Goal: Task Accomplishment & Management: Manage account settings

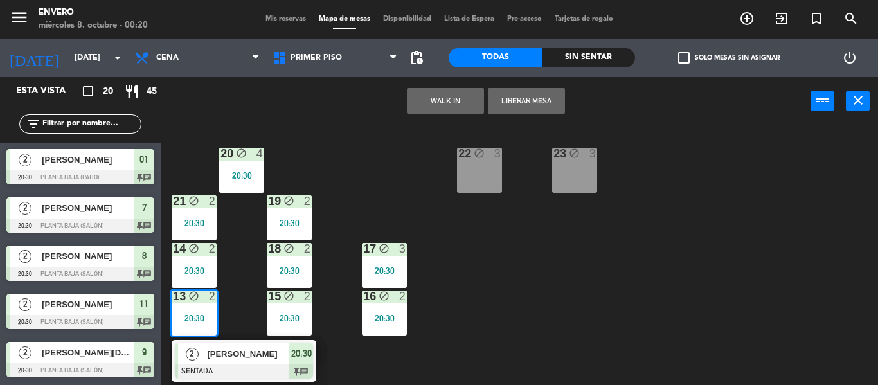
click at [350, 15] on span "Mapa de mesas" at bounding box center [344, 18] width 64 height 7
click at [592, 335] on div "20 block 4 20:30 22 block 3 23 block 3 21 block 2 20:30 19 block 2 20:30 14 blo…" at bounding box center [524, 255] width 708 height 260
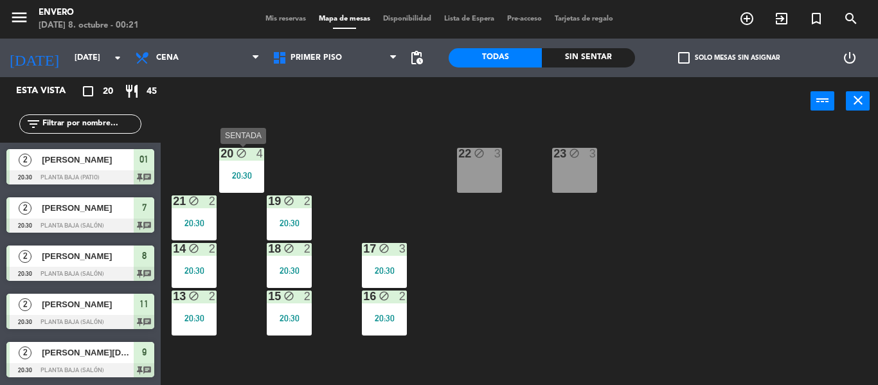
click at [199, 218] on div "20:30" at bounding box center [194, 222] width 45 height 9
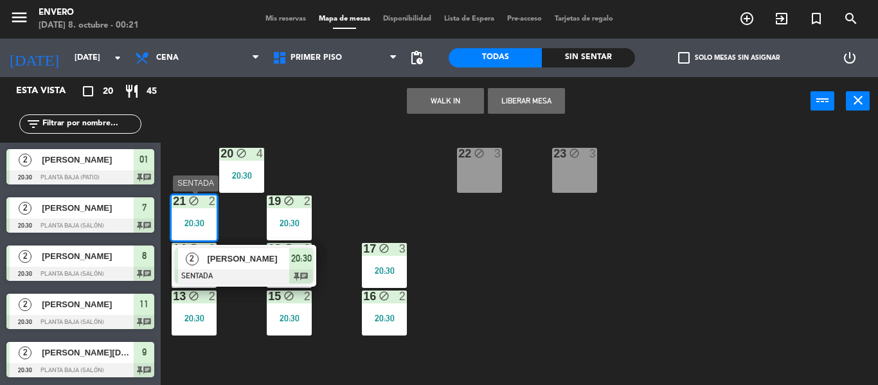
click at [270, 284] on div "2 [PERSON_NAME] SENTADA 20:30 chat" at bounding box center [244, 266] width 145 height 42
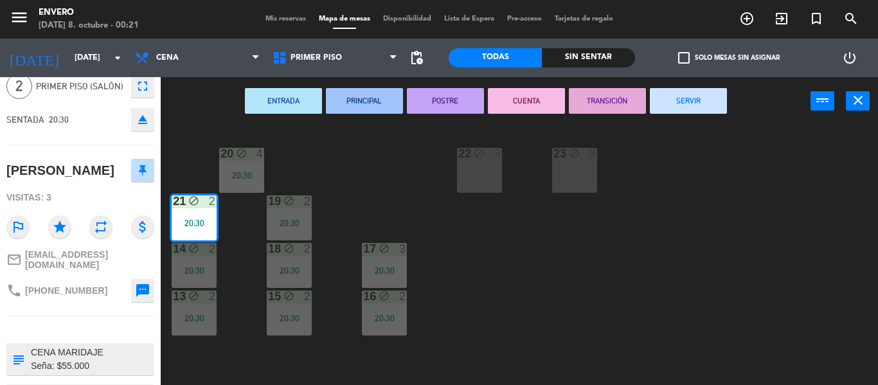
scroll to position [108, 0]
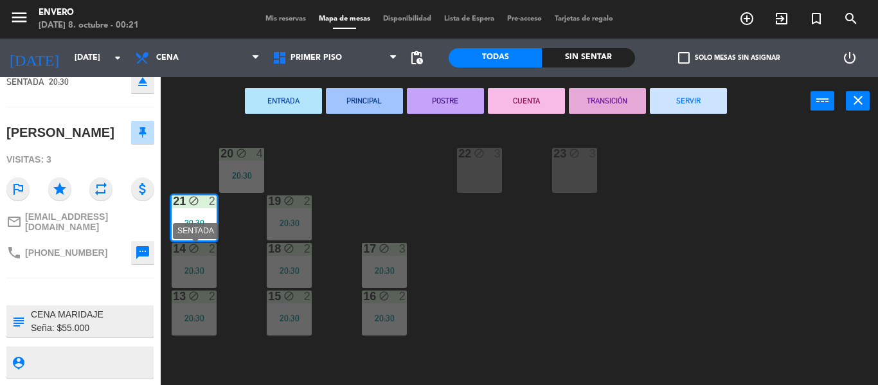
click at [205, 266] on div "20:30" at bounding box center [194, 270] width 45 height 9
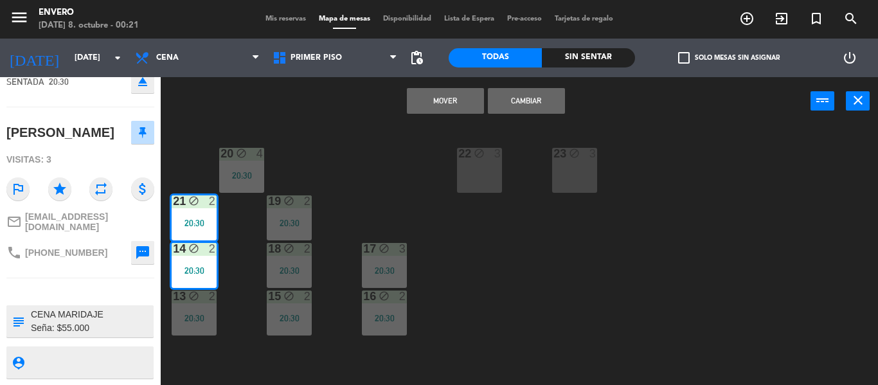
click at [207, 218] on div "20:30" at bounding box center [194, 222] width 45 height 9
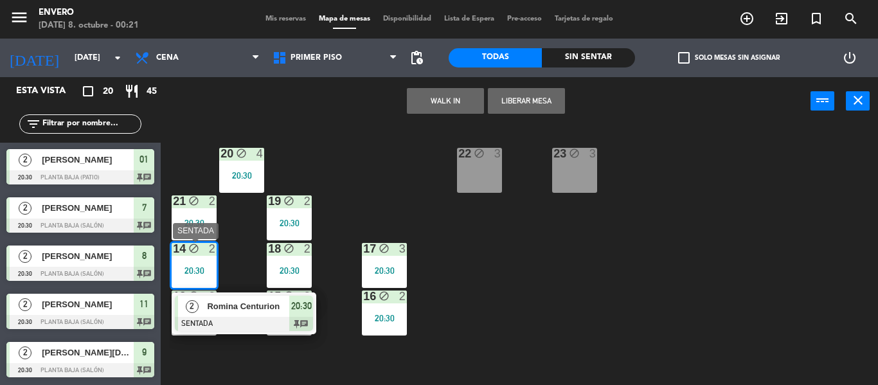
click at [233, 308] on div "2 [PERSON_NAME] SENTADA 20:30 chat" at bounding box center [244, 313] width 164 height 42
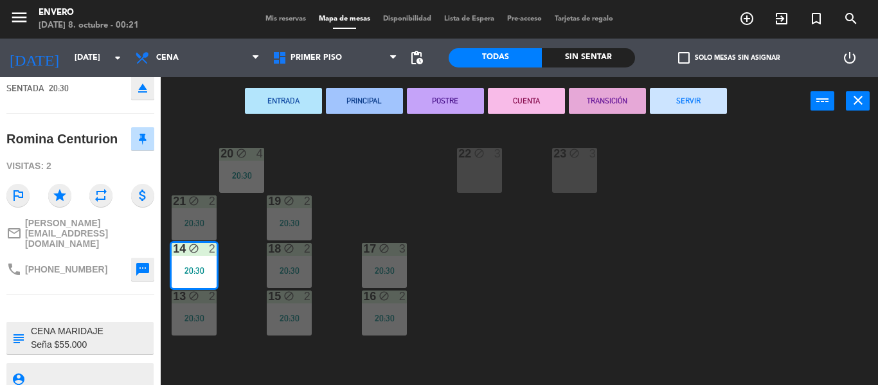
scroll to position [89, 0]
click at [184, 259] on div "14 block 2 20:30" at bounding box center [194, 265] width 45 height 45
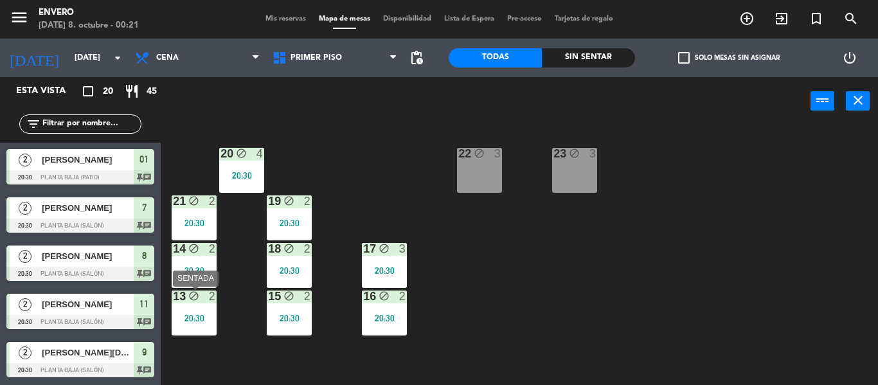
click at [194, 304] on div "13 block 2 20:30" at bounding box center [194, 312] width 45 height 45
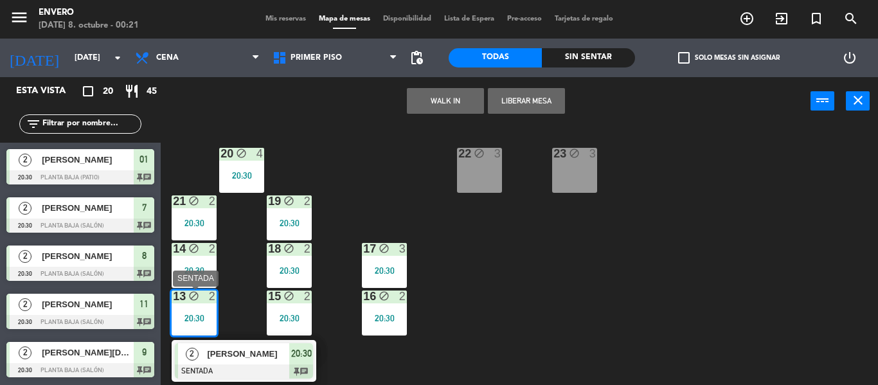
click at [223, 343] on div "[PERSON_NAME]" at bounding box center [248, 353] width 84 height 21
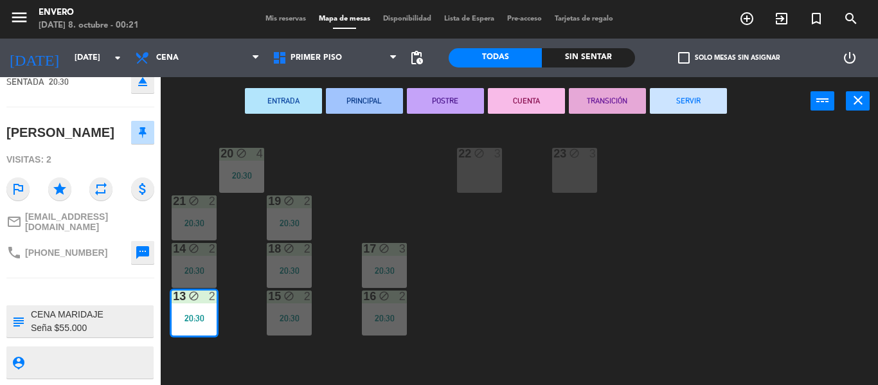
scroll to position [108, 0]
click at [290, 211] on div "19 block 2 20:30" at bounding box center [289, 217] width 45 height 45
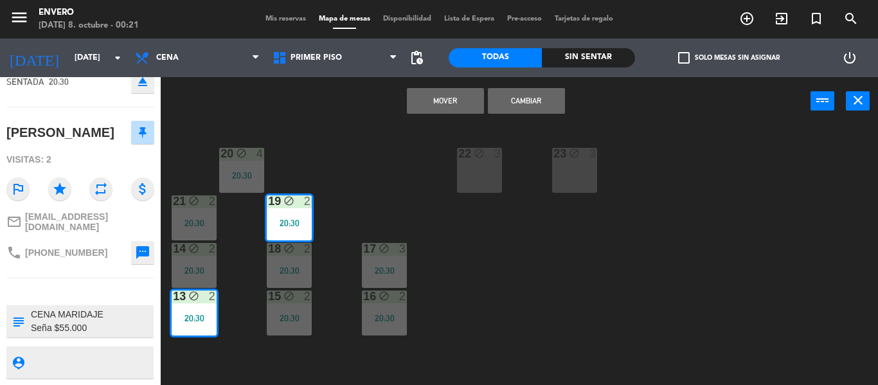
drag, startPoint x: 200, startPoint y: 321, endPoint x: 287, endPoint y: 233, distance: 123.6
click at [202, 317] on div "20:30" at bounding box center [194, 318] width 45 height 9
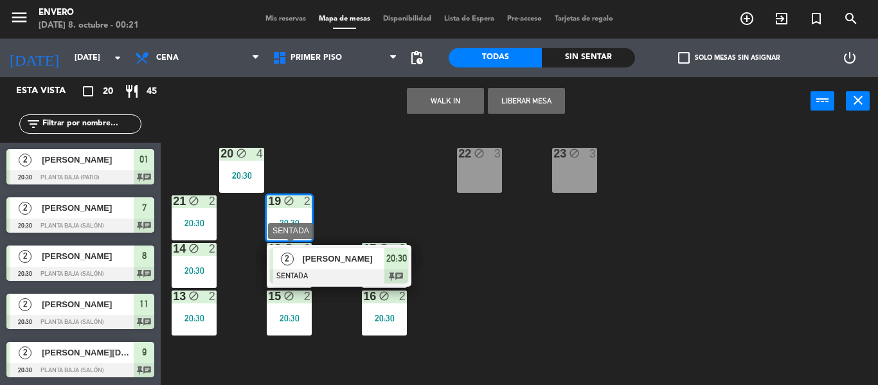
click at [303, 267] on div "[PERSON_NAME]" at bounding box center [343, 258] width 84 height 21
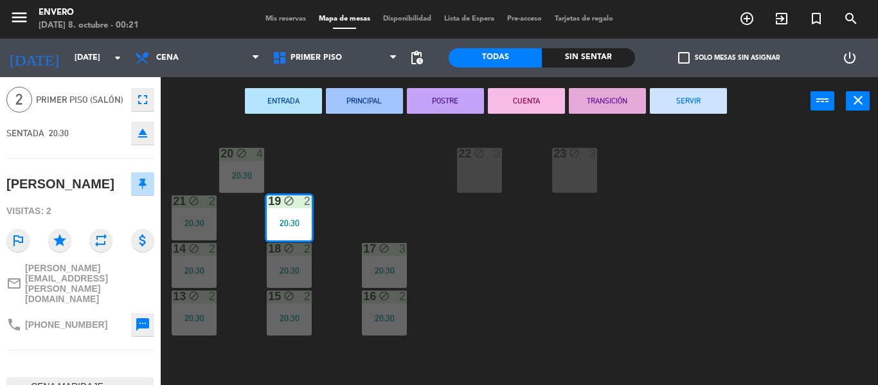
scroll to position [89, 0]
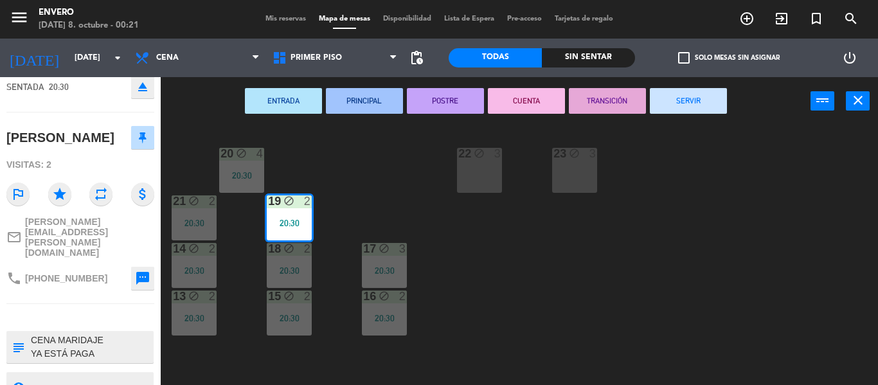
click at [290, 220] on div "20:30" at bounding box center [289, 222] width 45 height 9
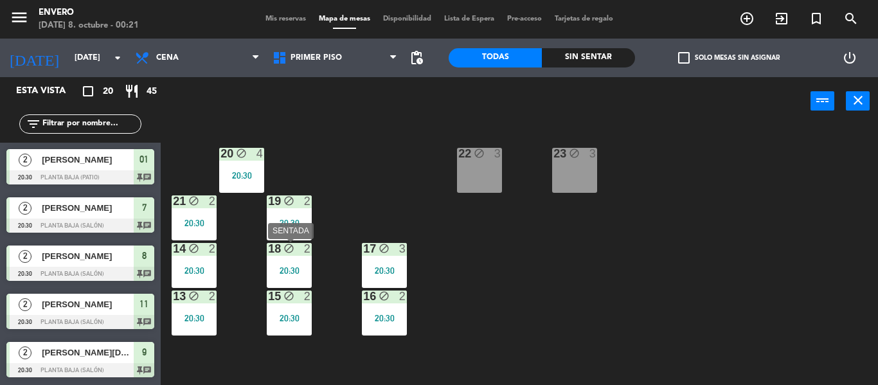
click at [297, 275] on div "20:30" at bounding box center [289, 270] width 45 height 9
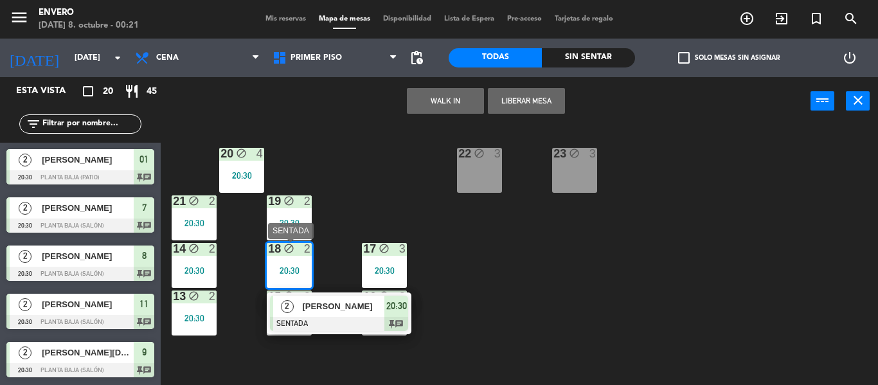
click at [318, 303] on span "[PERSON_NAME]" at bounding box center [343, 305] width 82 height 13
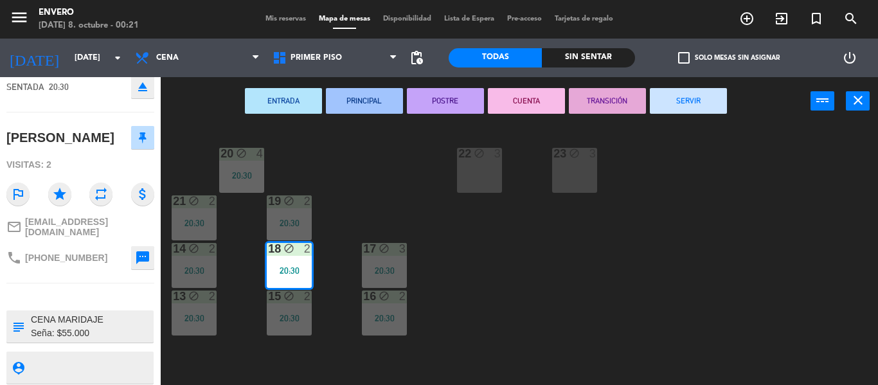
click at [285, 258] on div "18 block 2 20:30" at bounding box center [289, 265] width 45 height 45
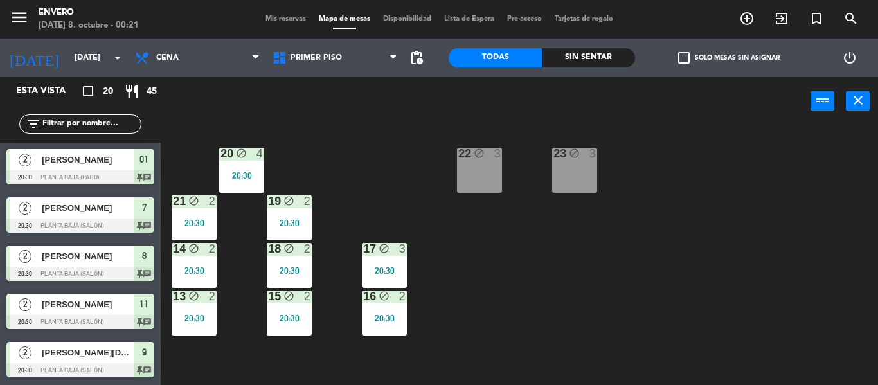
click at [289, 307] on div "15 block 2 20:30" at bounding box center [289, 312] width 45 height 45
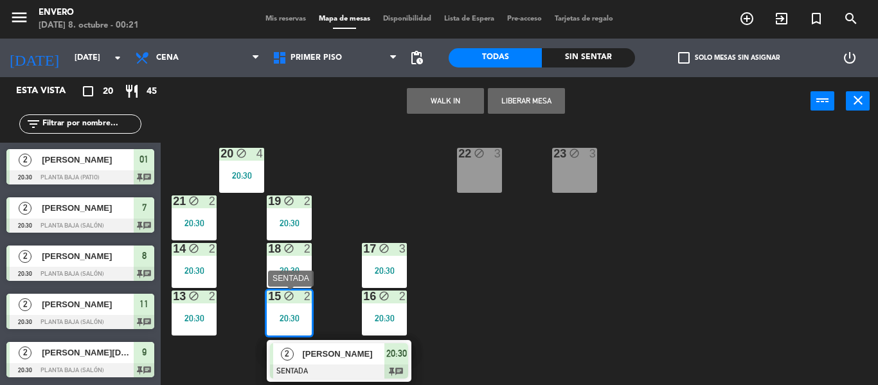
click at [319, 351] on span "[PERSON_NAME]" at bounding box center [343, 353] width 82 height 13
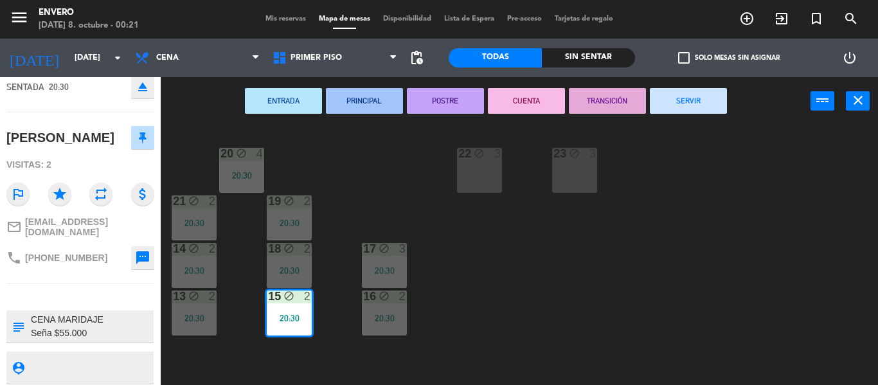
drag, startPoint x: 305, startPoint y: 314, endPoint x: 369, endPoint y: 297, distance: 67.0
click at [315, 310] on div "20 block 4 20:30 22 block 3 23 block 3 21 block 2 20:30 19 block 2 20:30 14 blo…" at bounding box center [524, 255] width 708 height 260
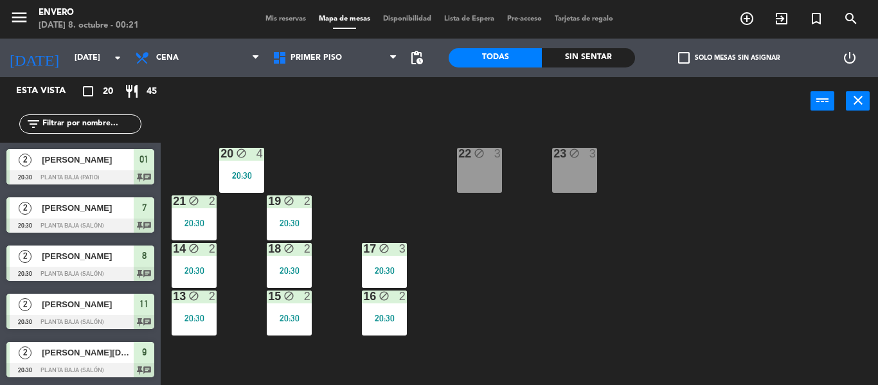
scroll to position [0, 0]
click at [408, 266] on div "20 block 4 20:30 22 block 3 23 block 3 21 block 2 20:30 19 block 2 20:30 14 blo…" at bounding box center [524, 255] width 708 height 260
click at [396, 267] on div "20:30" at bounding box center [384, 270] width 45 height 9
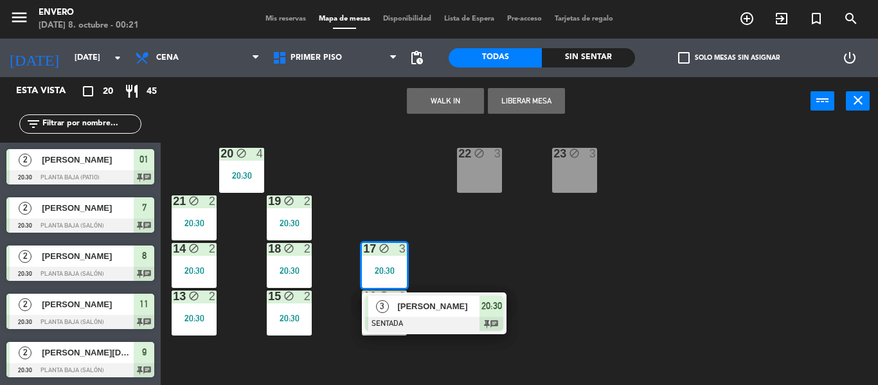
click at [408, 297] on div "[PERSON_NAME]" at bounding box center [438, 306] width 84 height 21
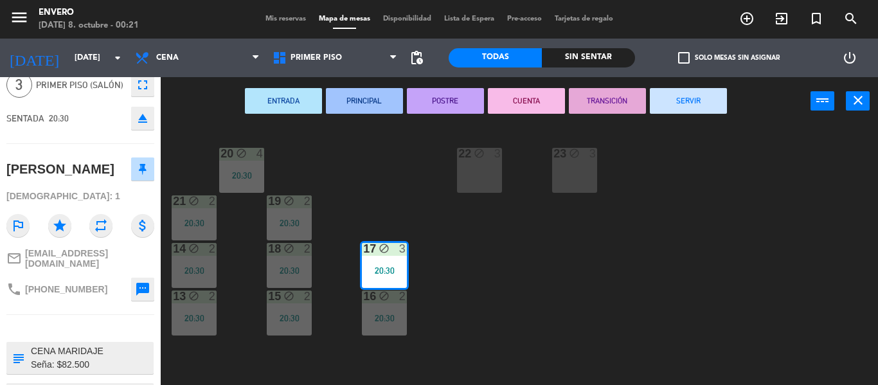
scroll to position [89, 0]
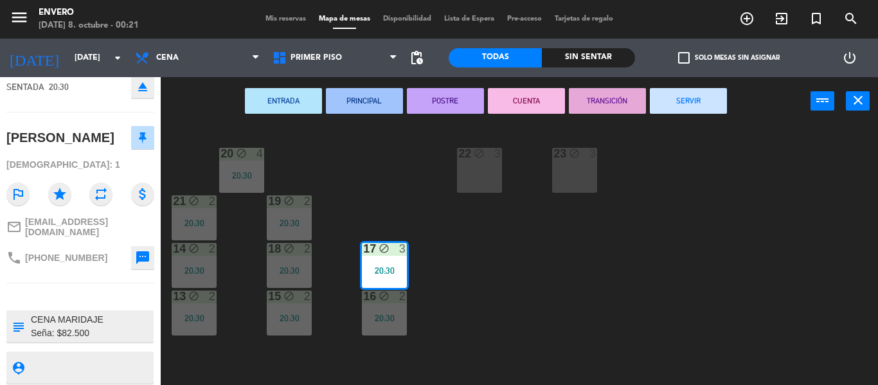
click at [380, 256] on div "17 block 3 20:30" at bounding box center [384, 265] width 45 height 45
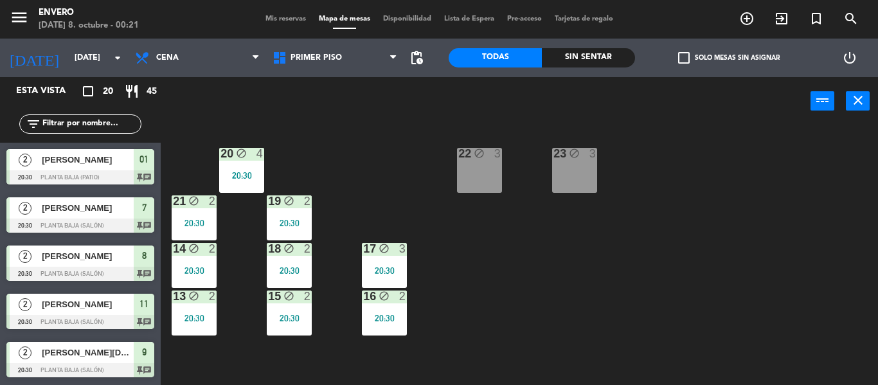
click at [383, 296] on icon "block" at bounding box center [383, 295] width 11 height 11
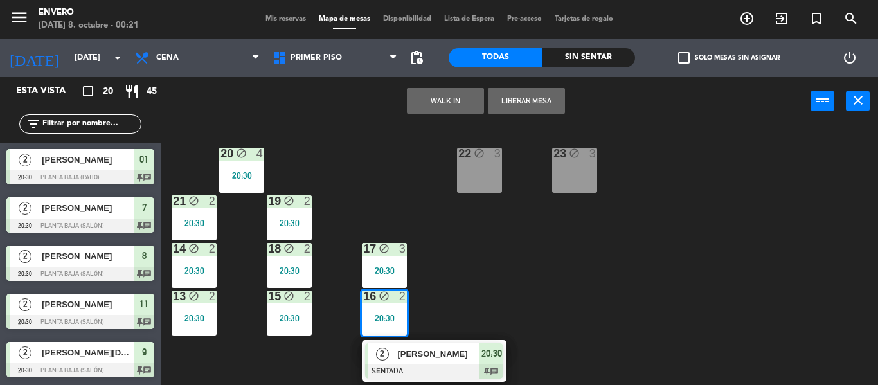
click at [404, 370] on div at bounding box center [434, 371] width 138 height 14
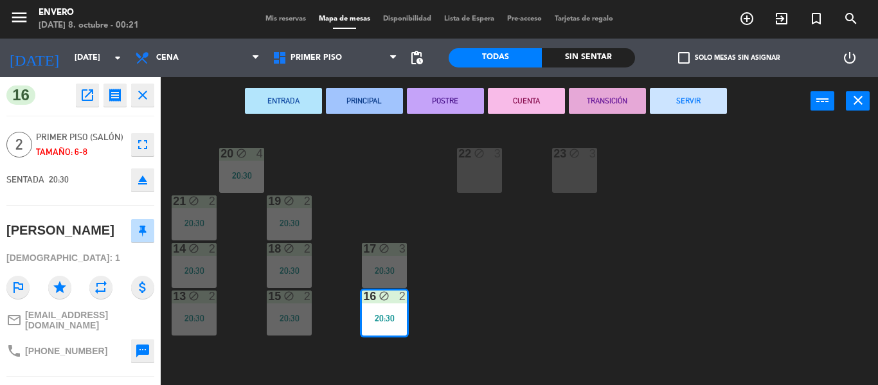
scroll to position [93, 0]
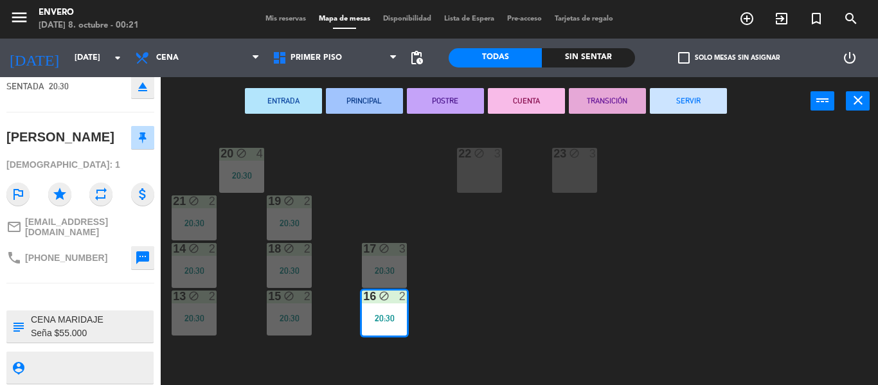
click at [364, 299] on div "16" at bounding box center [363, 296] width 1 height 12
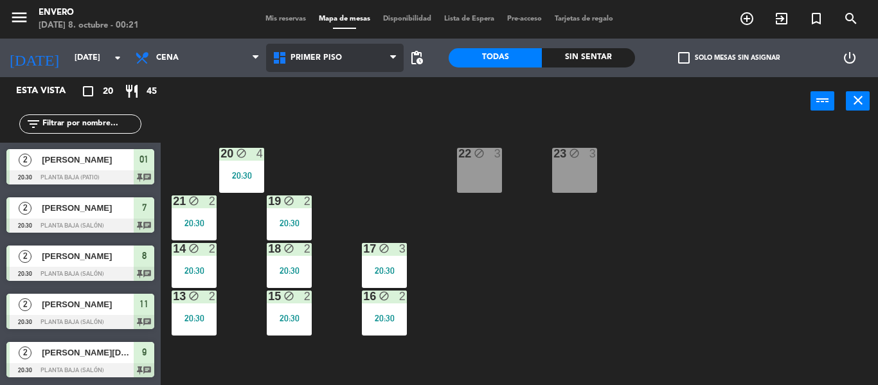
click at [311, 56] on span "Primer Piso" at bounding box center [315, 57] width 51 height 9
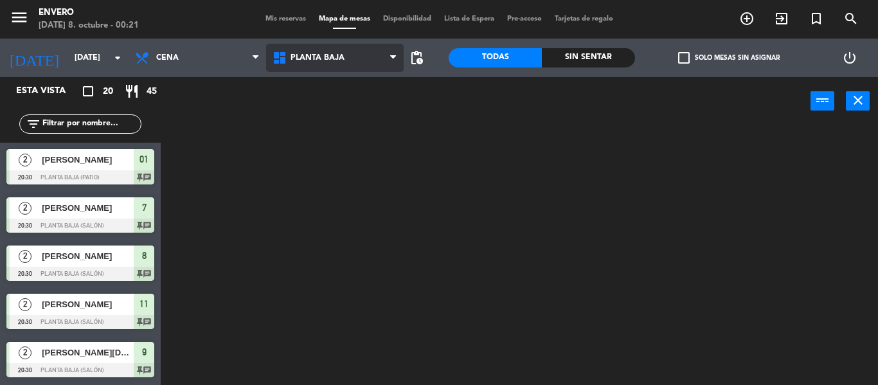
click at [319, 85] on ng-component "menu Envero [DATE] 8. octubre - 00:21 Mis reservas Mapa de mesas Disponibilidad…" at bounding box center [439, 192] width 878 height 385
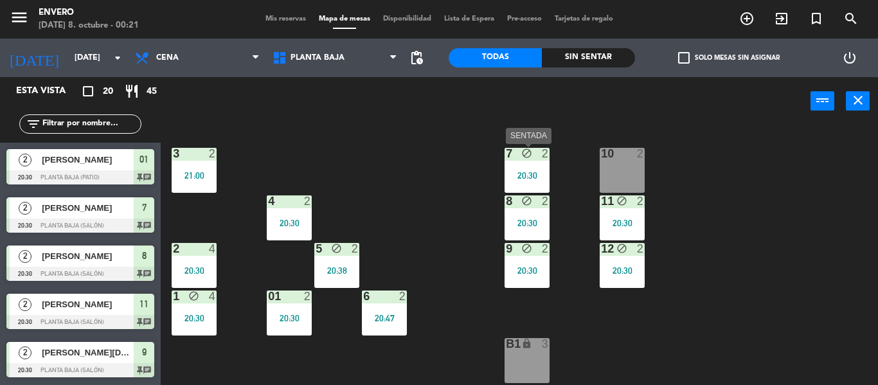
click at [546, 176] on div "20:30" at bounding box center [526, 175] width 45 height 9
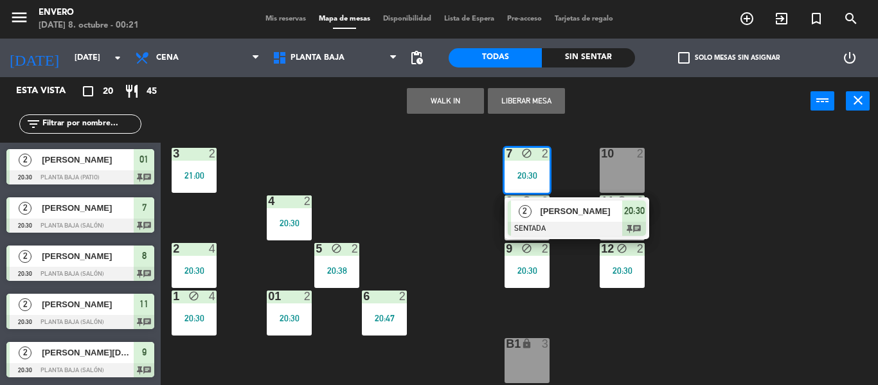
click at [551, 217] on div "2 [PERSON_NAME] SENTADA 20:30 chat" at bounding box center [577, 218] width 164 height 42
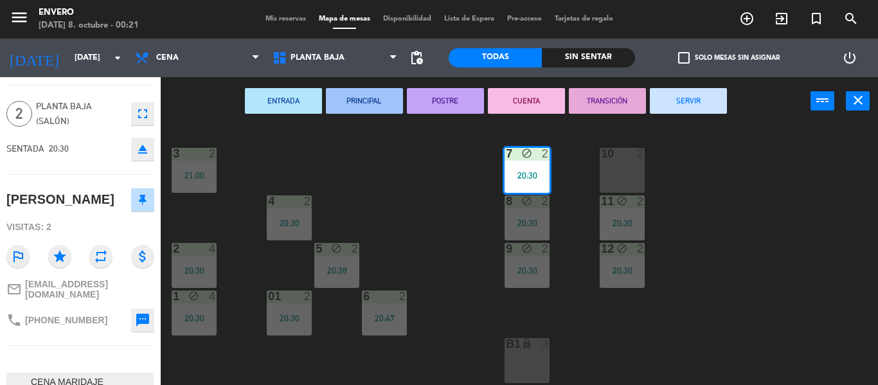
scroll to position [0, 0]
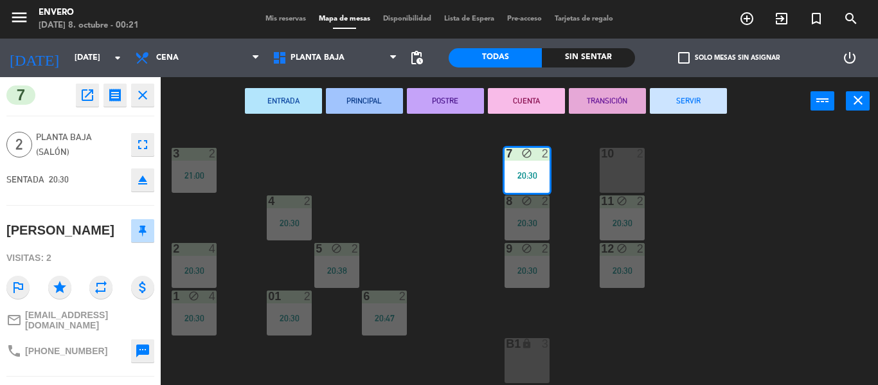
drag, startPoint x: 143, startPoint y: 89, endPoint x: 475, endPoint y: 199, distance: 350.4
click at [145, 91] on icon "close" at bounding box center [142, 94] width 15 height 15
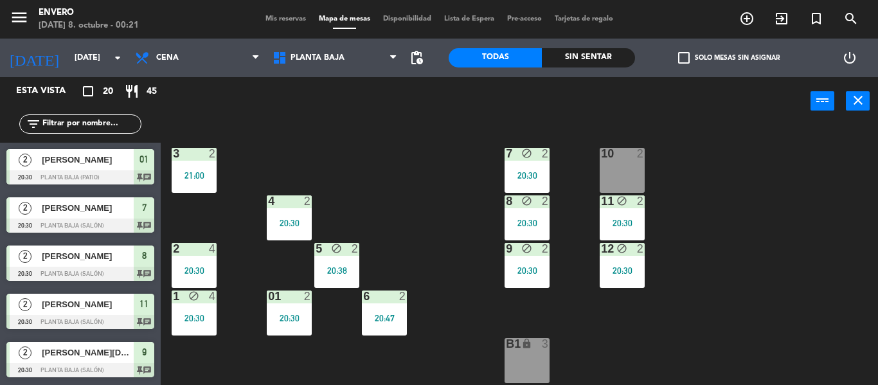
click at [524, 212] on div "8 block 2 20:30" at bounding box center [526, 217] width 45 height 45
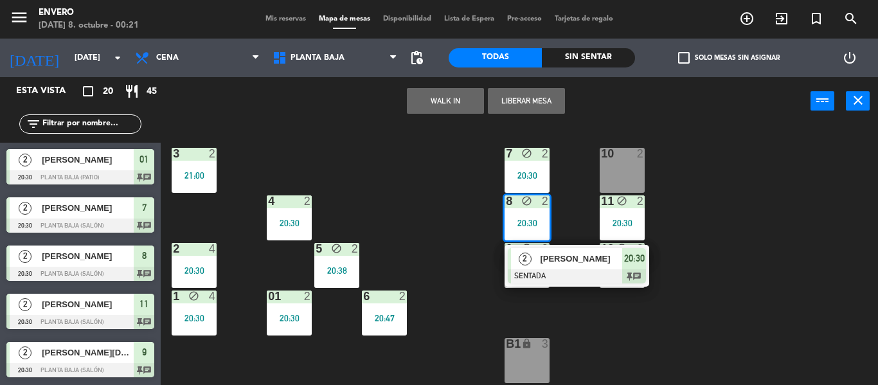
click at [536, 263] on div "2" at bounding box center [525, 258] width 28 height 21
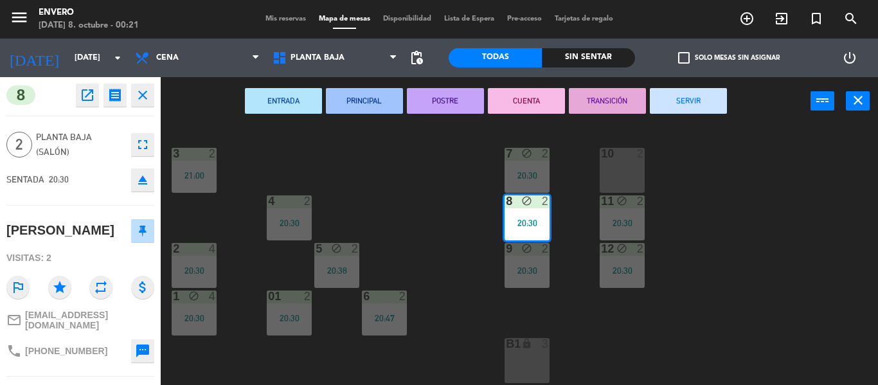
click at [140, 96] on icon "close" at bounding box center [142, 94] width 15 height 15
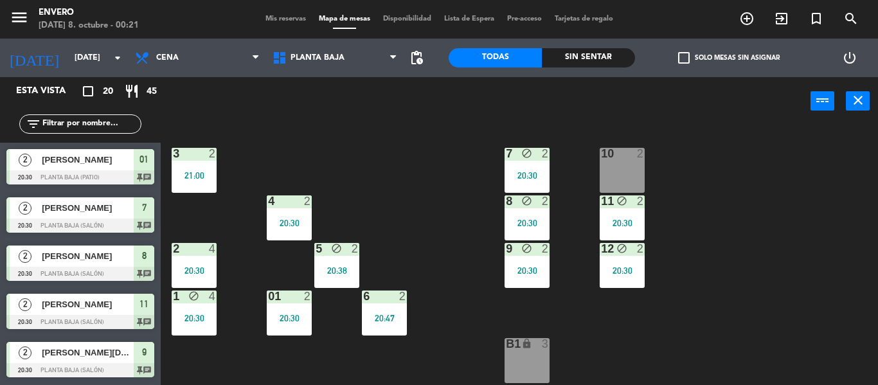
click at [534, 279] on div "9 block 2 20:30" at bounding box center [526, 265] width 45 height 45
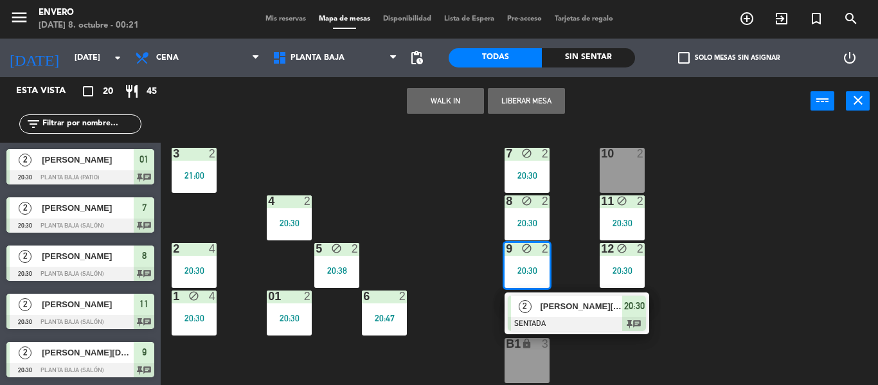
click at [524, 255] on div "9 block 2" at bounding box center [526, 249] width 45 height 13
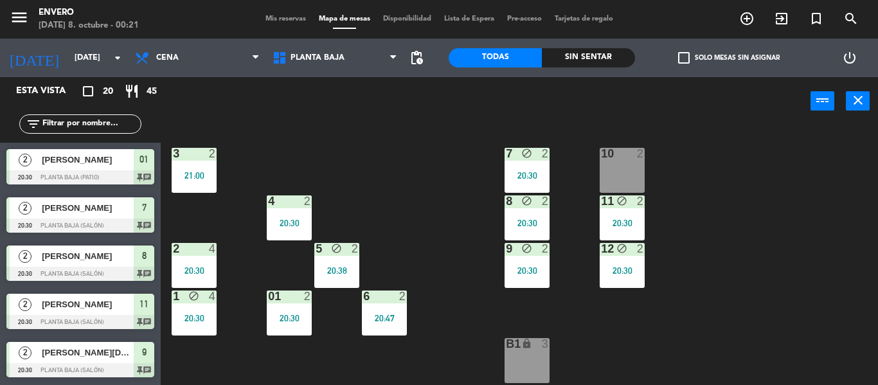
click at [614, 262] on div "12 block 2 20:30" at bounding box center [621, 265] width 45 height 45
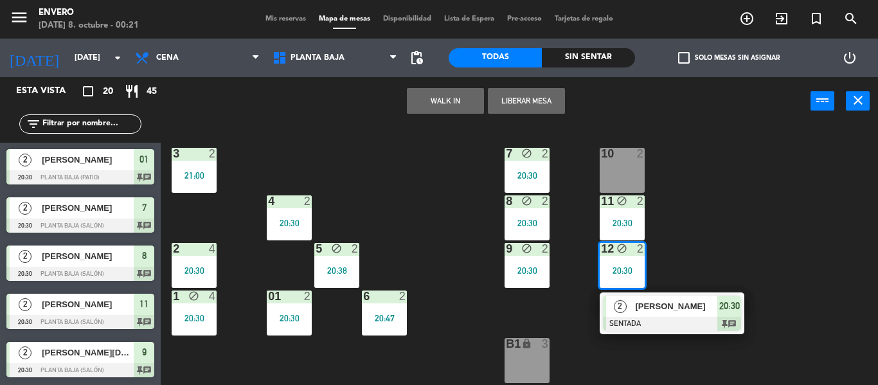
click at [633, 310] on div "[PERSON_NAME]" at bounding box center [675, 306] width 84 height 21
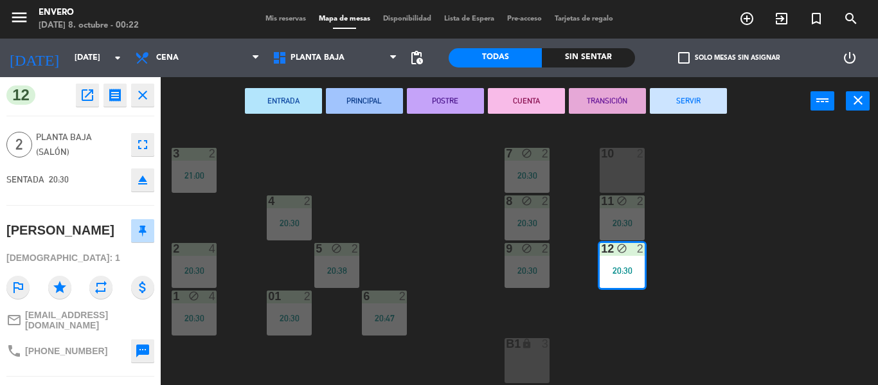
click at [149, 96] on icon "close" at bounding box center [142, 94] width 15 height 15
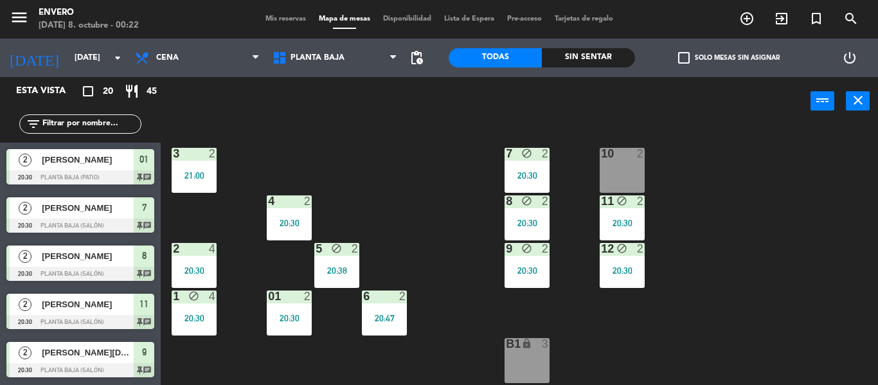
click at [609, 220] on div "20:30" at bounding box center [621, 222] width 45 height 9
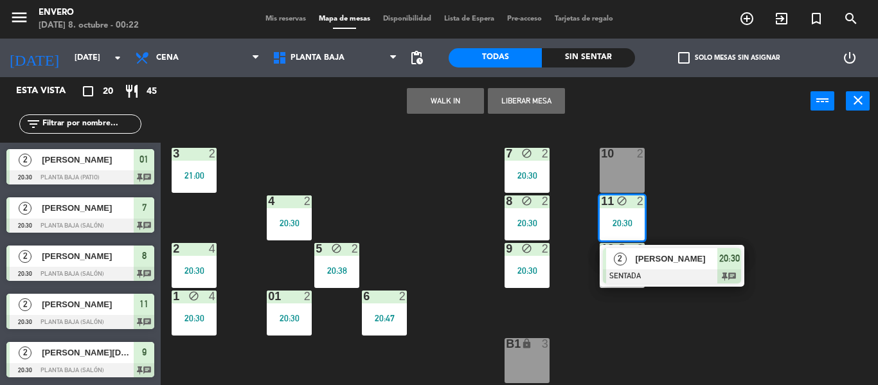
click at [621, 269] on div at bounding box center [672, 276] width 138 height 14
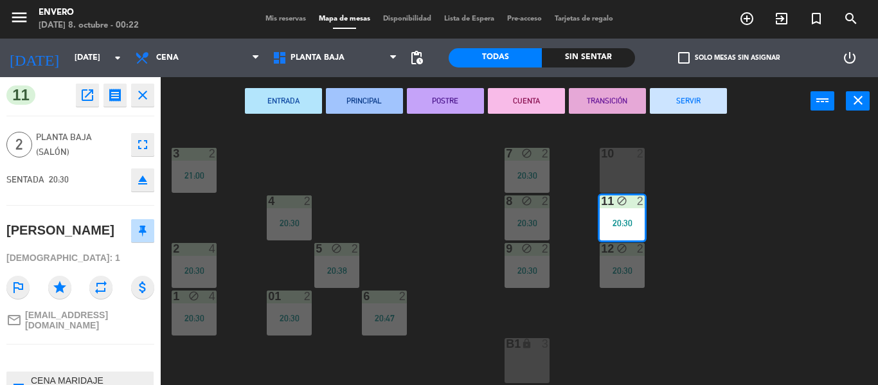
click at [143, 98] on icon "close" at bounding box center [142, 94] width 15 height 15
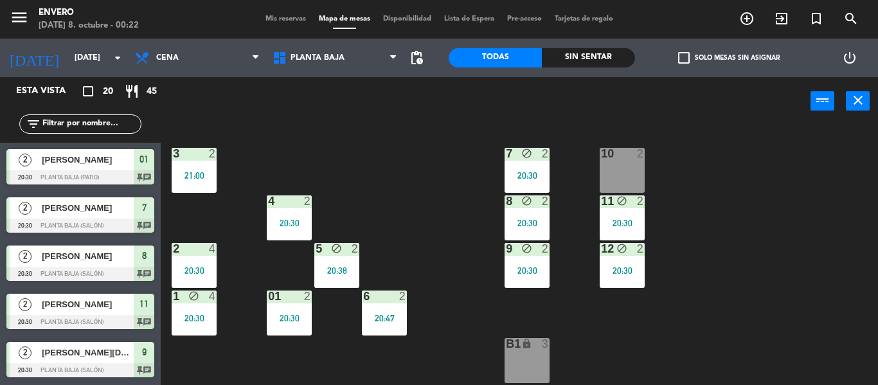
drag, startPoint x: 200, startPoint y: 320, endPoint x: 221, endPoint y: 325, distance: 21.8
click at [200, 319] on div "20:30" at bounding box center [194, 318] width 45 height 9
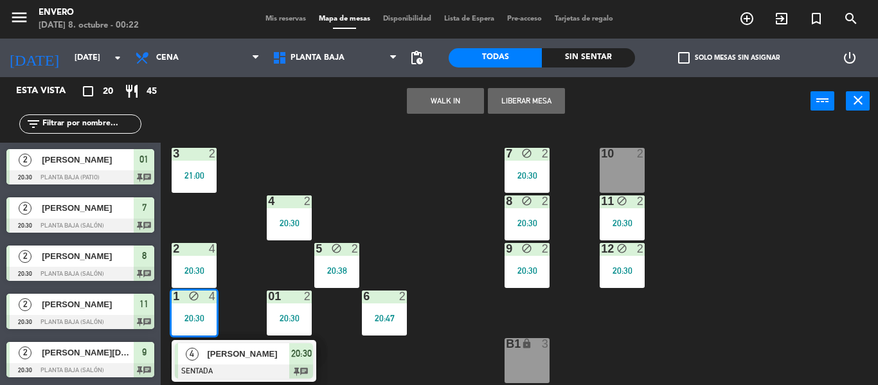
click at [246, 353] on span "[PERSON_NAME]" at bounding box center [248, 353] width 82 height 13
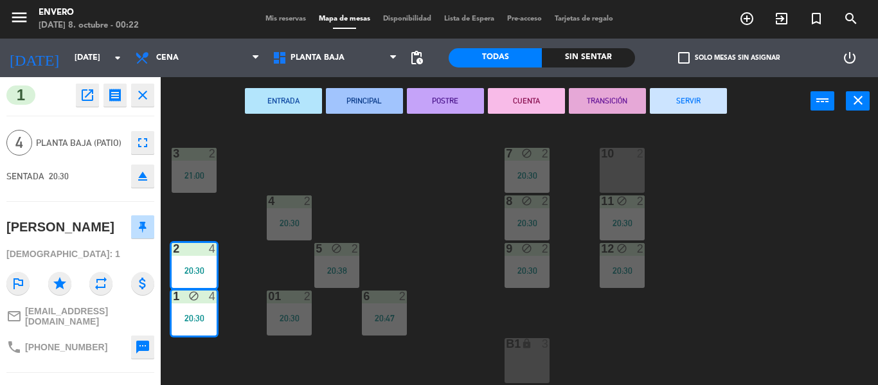
click at [148, 95] on icon "close" at bounding box center [142, 94] width 15 height 15
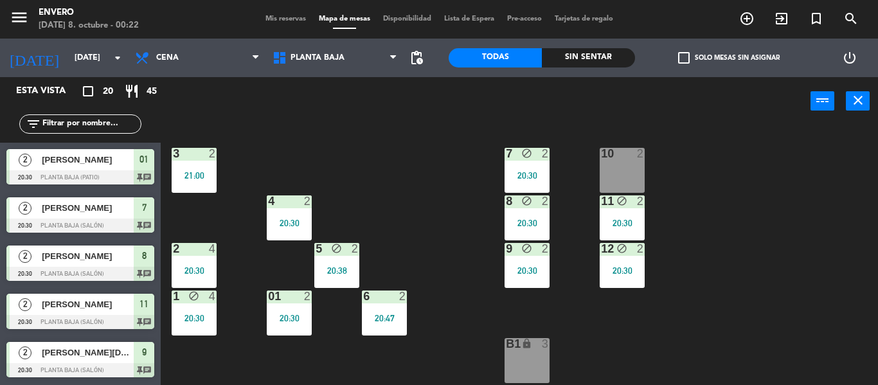
click at [283, 306] on div "01 2 20:30" at bounding box center [289, 312] width 45 height 45
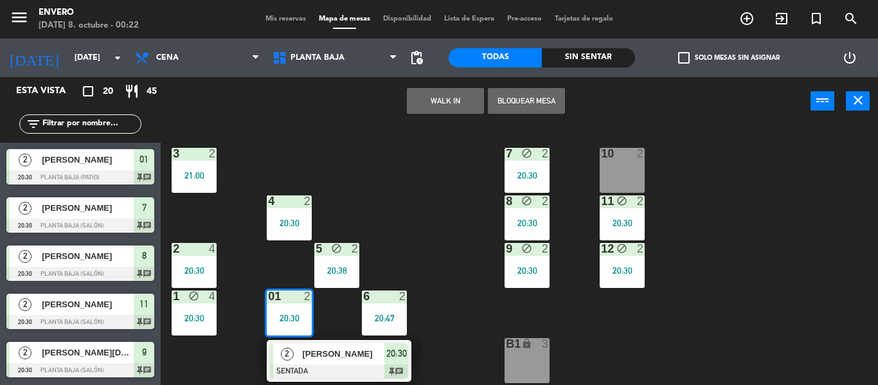
click at [284, 315] on div "20:30" at bounding box center [289, 318] width 45 height 9
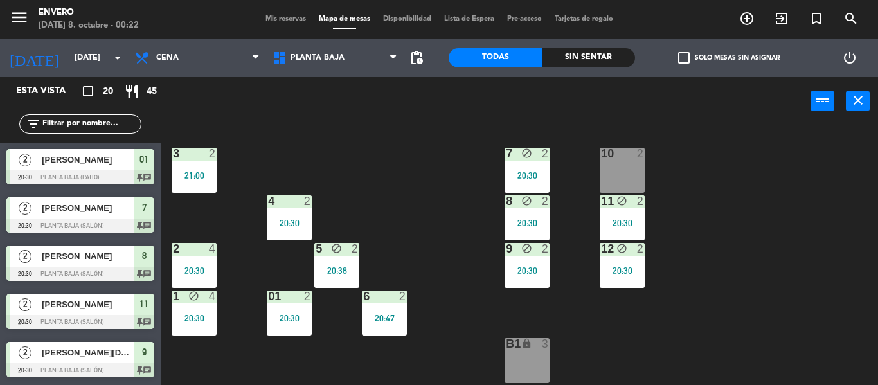
drag, startPoint x: 301, startPoint y: 228, endPoint x: 323, endPoint y: 240, distance: 25.6
click at [303, 229] on div "4 2 20:30" at bounding box center [289, 217] width 45 height 45
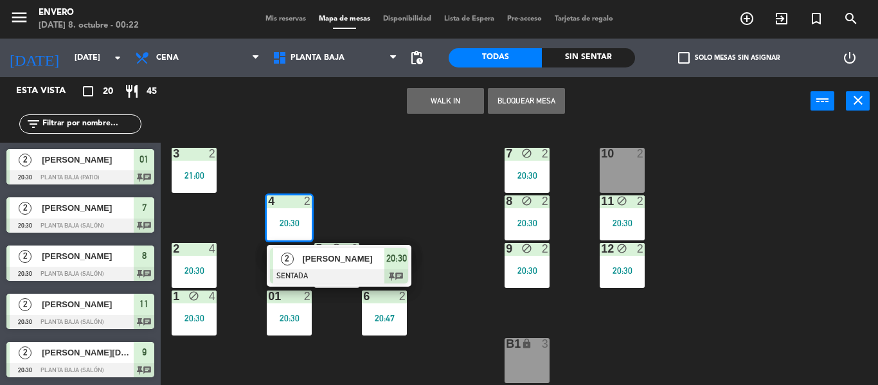
click at [361, 274] on div "2 [PERSON_NAME] SENTADA 20:30 chat" at bounding box center [339, 266] width 164 height 42
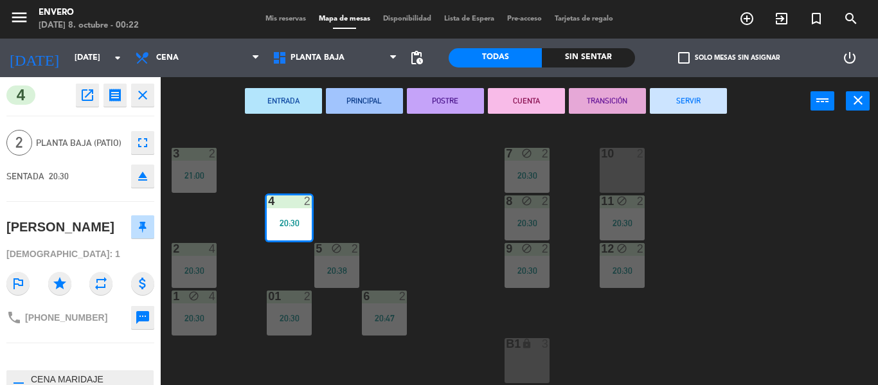
click at [143, 95] on icon "close" at bounding box center [142, 94] width 15 height 15
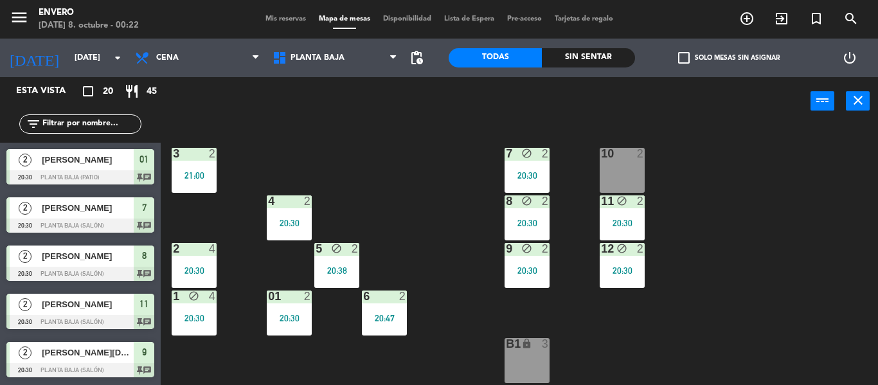
scroll to position [102, 0]
